Goal: Task Accomplishment & Management: Use online tool/utility

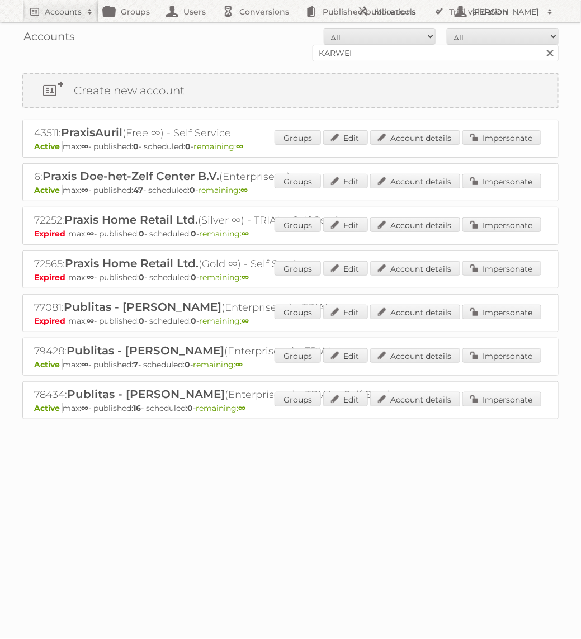
type input "KARWEI"
click at [542, 45] on input "Search" at bounding box center [550, 53] width 17 height 17
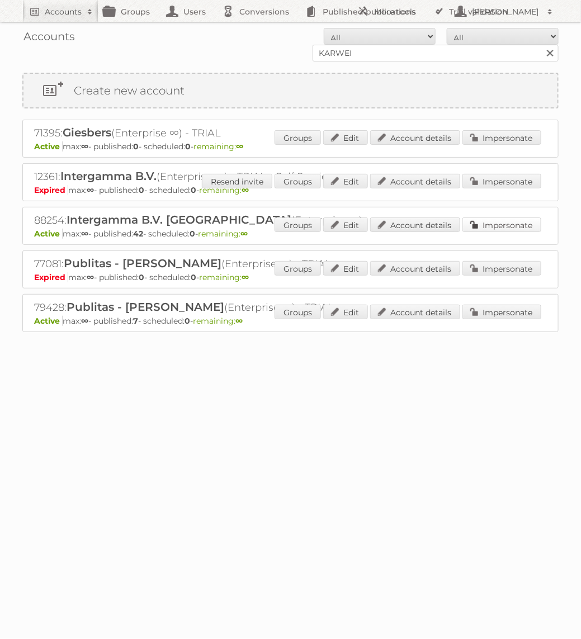
click at [503, 220] on link "Impersonate" at bounding box center [502, 225] width 79 height 15
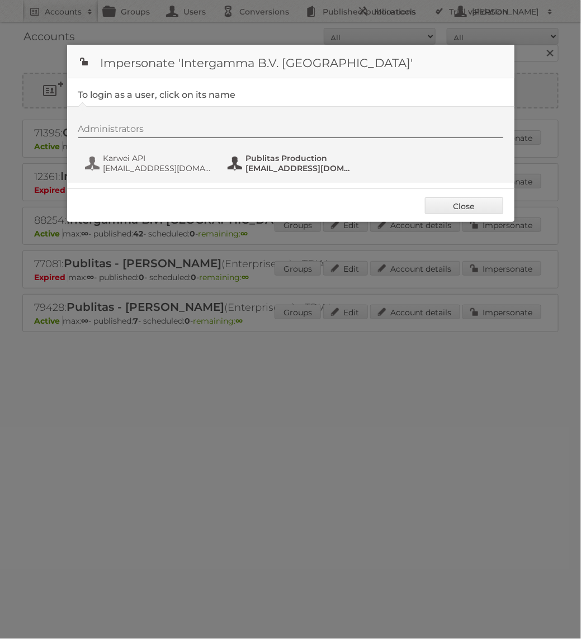
click at [275, 166] on span "fs+karwei@publitas.com" at bounding box center [300, 168] width 109 height 10
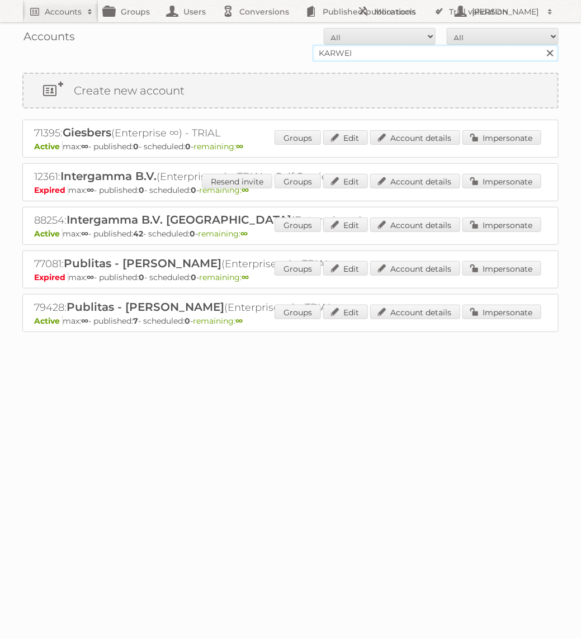
click at [357, 48] on input "KARWEI" at bounding box center [436, 53] width 246 height 17
type input "norwex"
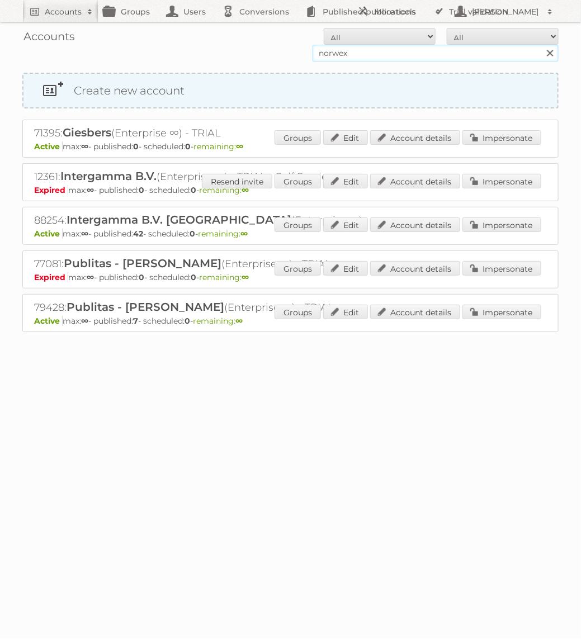
click at [542, 45] on input "Search" at bounding box center [550, 53] width 17 height 17
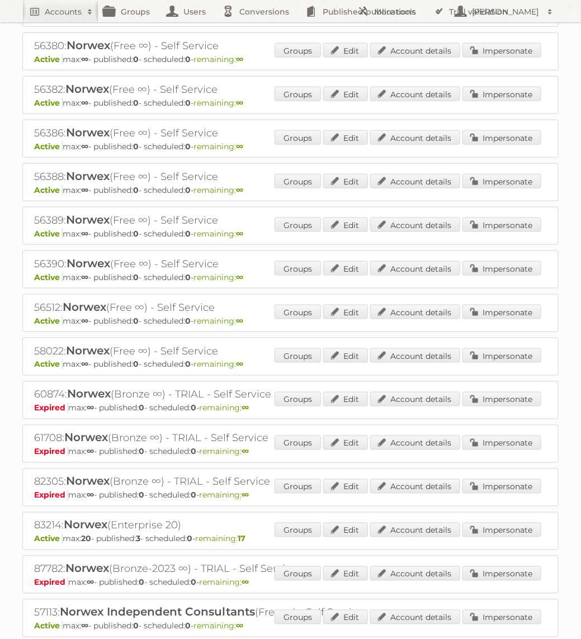
scroll to position [252, 0]
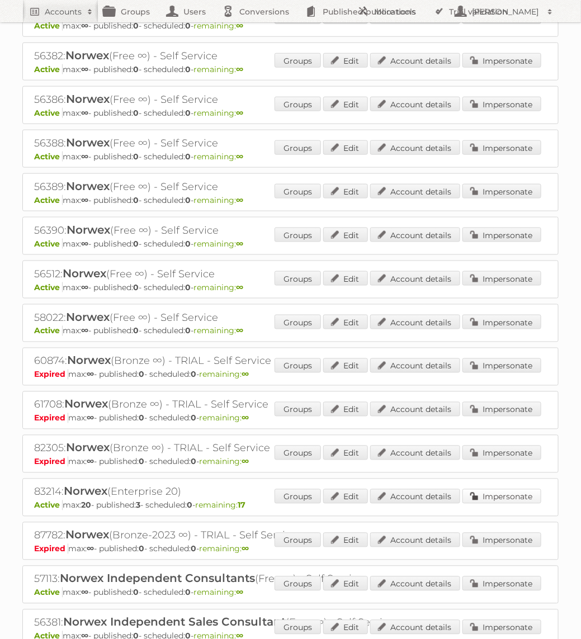
click at [485, 495] on link "Impersonate" at bounding box center [502, 496] width 79 height 15
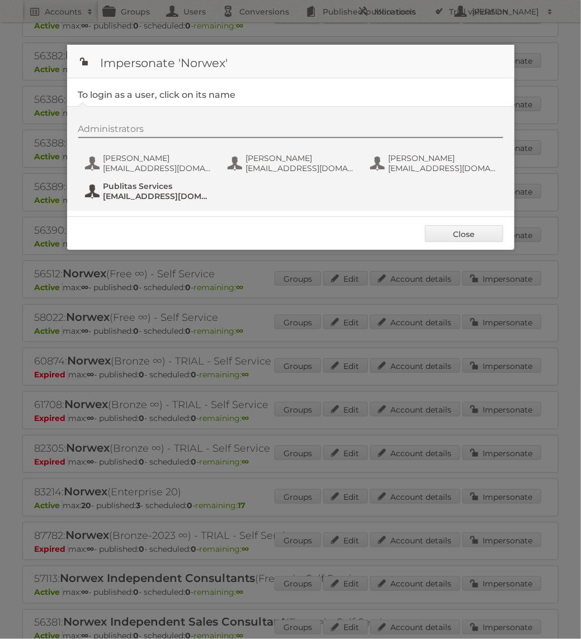
click at [185, 192] on span "[EMAIL_ADDRESS][DOMAIN_NAME]" at bounding box center [157, 196] width 109 height 10
